Goal: Check status

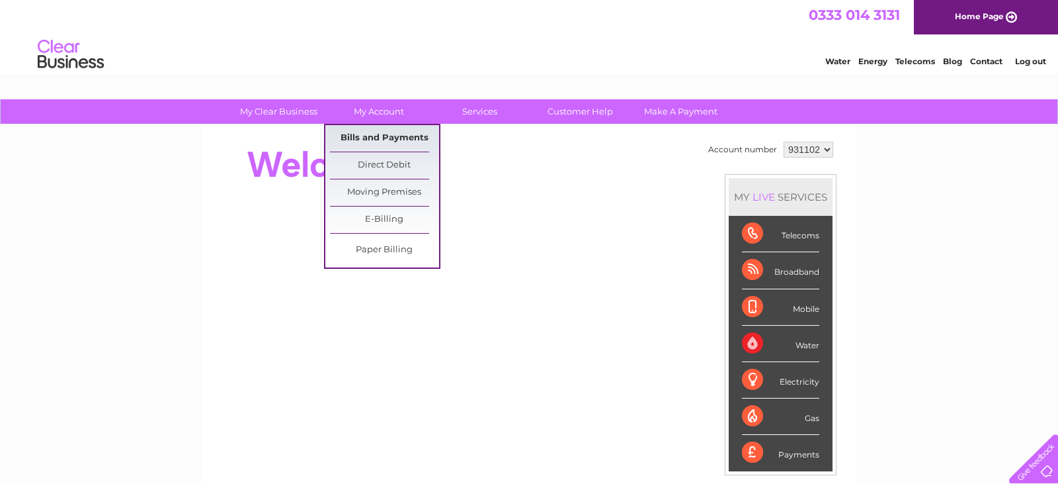
click at [379, 136] on link "Bills and Payments" at bounding box center [384, 138] width 109 height 26
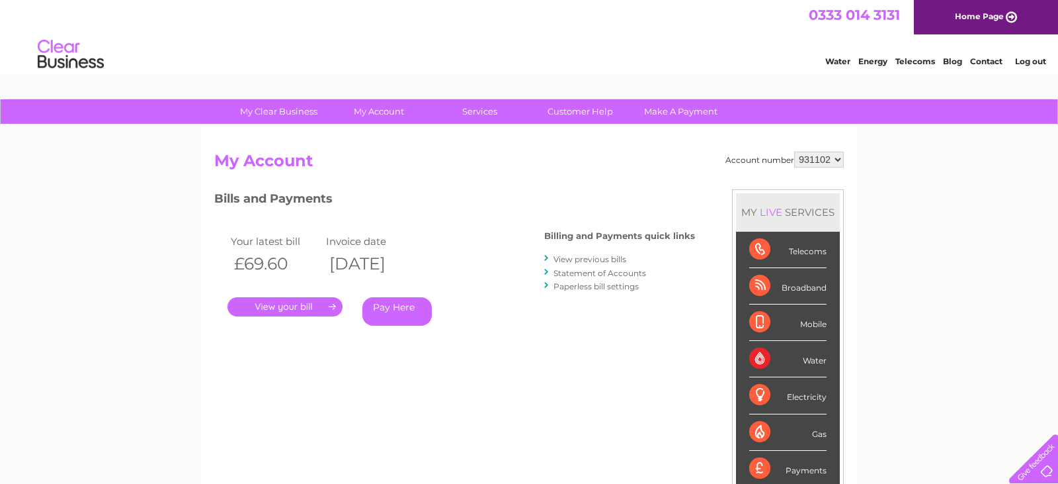
click at [302, 300] on link "." at bounding box center [285, 306] width 115 height 19
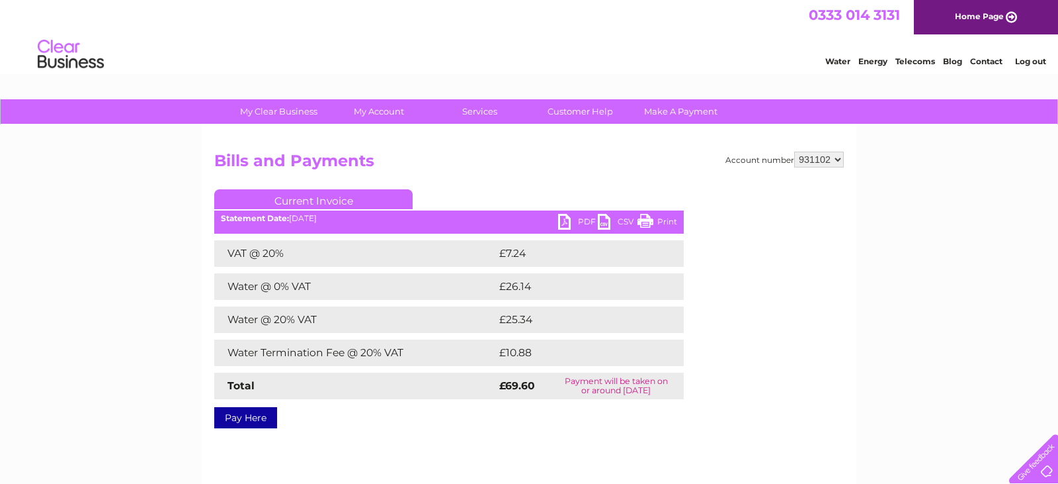
click at [564, 219] on link "PDF" at bounding box center [578, 223] width 40 height 19
